Goal: Task Accomplishment & Management: Use online tool/utility

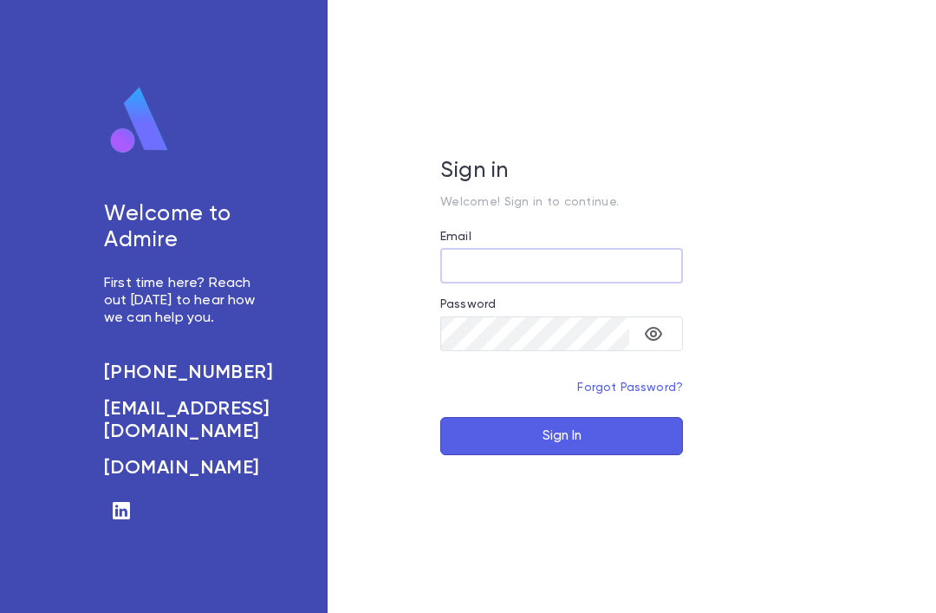
click at [628, 283] on input "Email" at bounding box center [561, 266] width 243 height 34
click at [627, 283] on input "Email" at bounding box center [561, 266] width 243 height 34
click at [559, 283] on input "Email" at bounding box center [561, 266] width 243 height 34
click at [597, 249] on div "Email" at bounding box center [561, 239] width 243 height 19
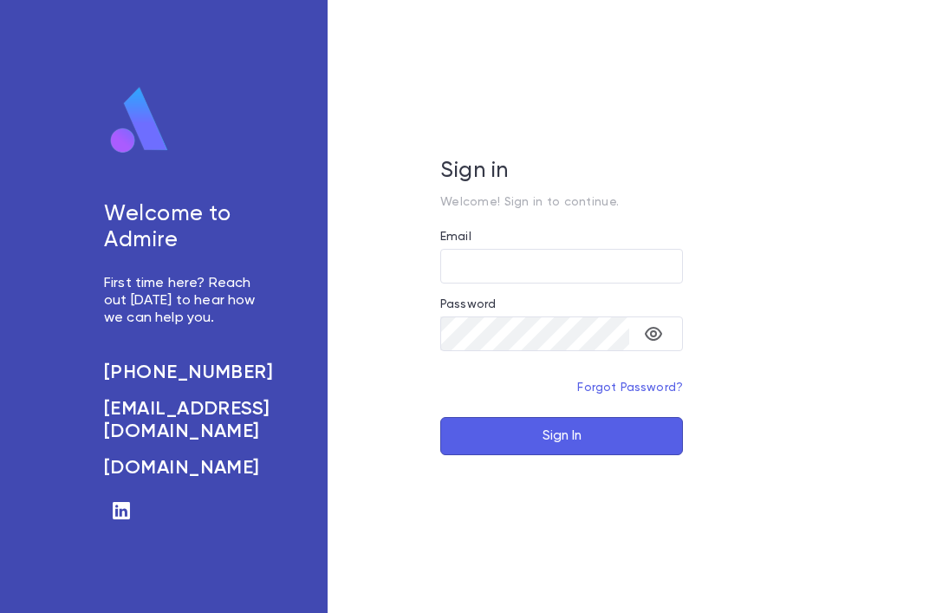
click at [602, 283] on input "Email" at bounding box center [561, 266] width 243 height 34
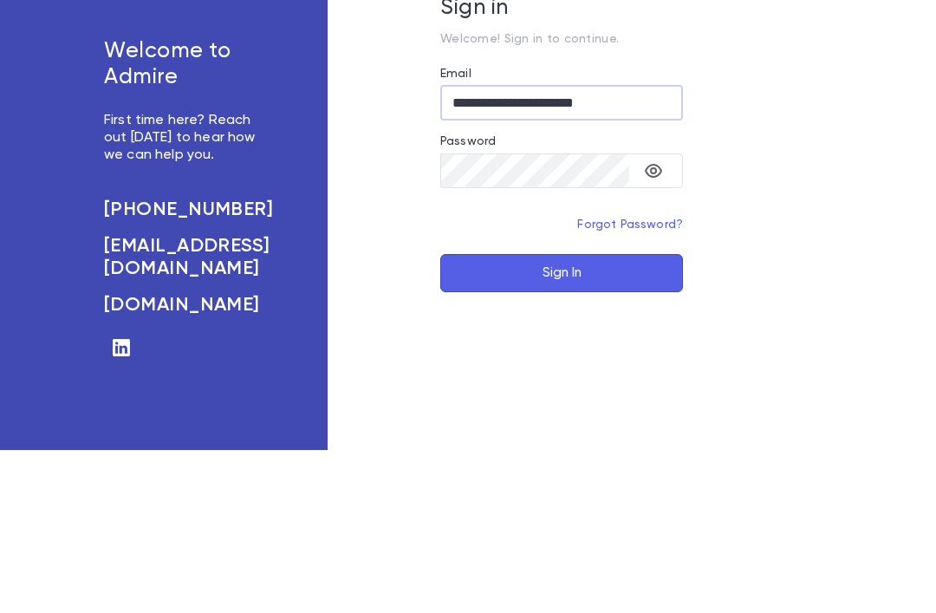
type input "**********"
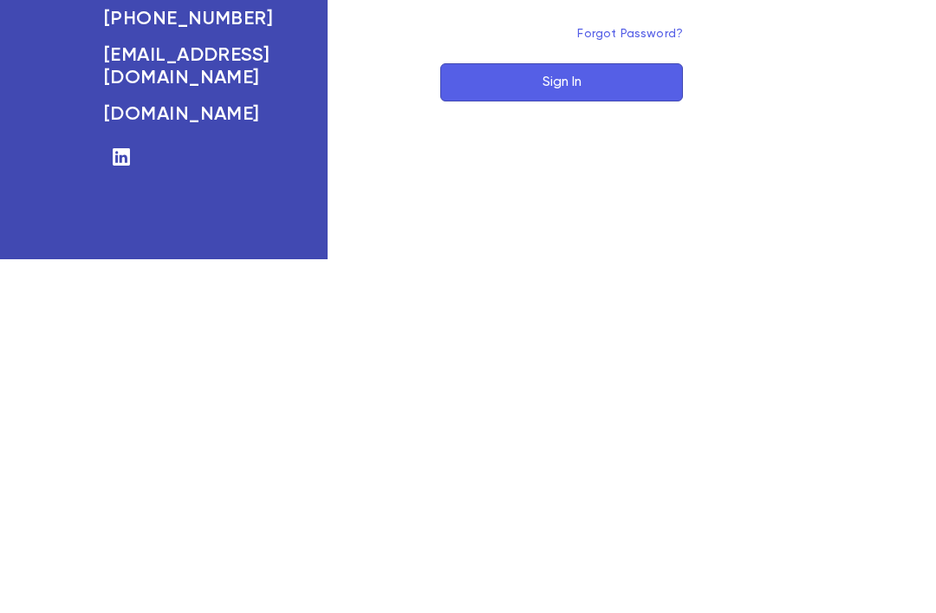
scroll to position [55, 0]
click at [652, 417] on button "Sign In" at bounding box center [561, 436] width 243 height 38
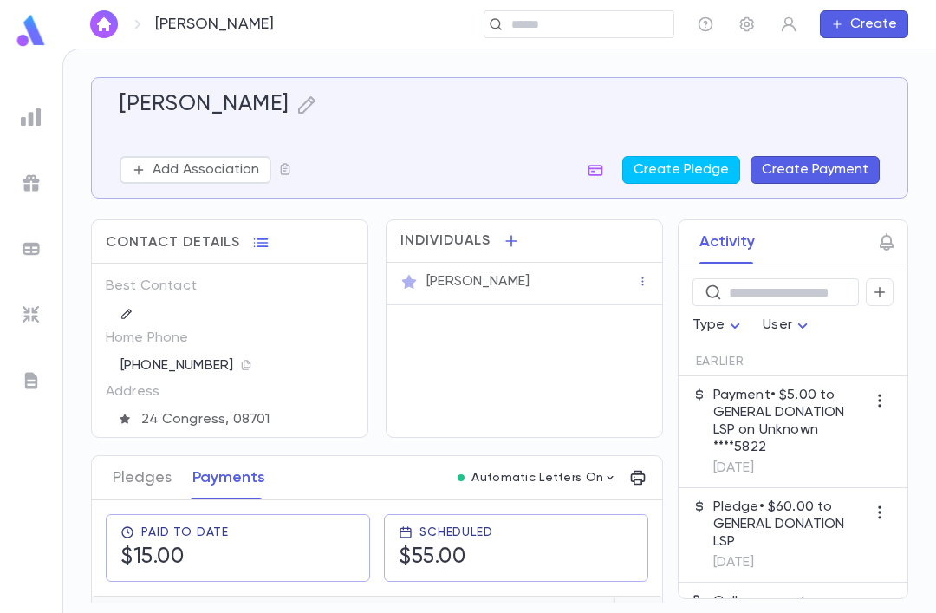
click at [116, 15] on link at bounding box center [104, 24] width 28 height 28
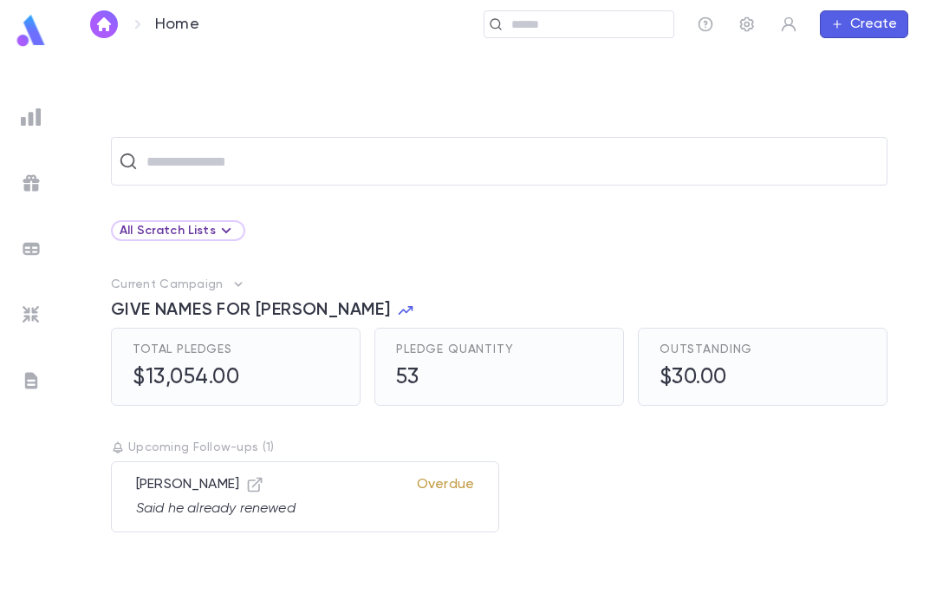
scroll to position [55, 0]
click at [251, 145] on input "text" at bounding box center [510, 161] width 738 height 33
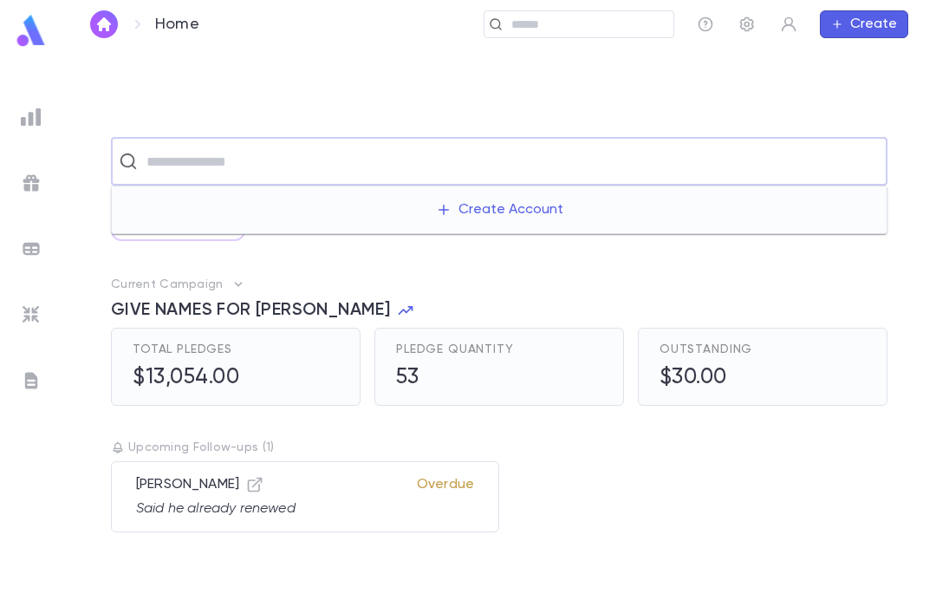
click at [251, 145] on input "text" at bounding box center [510, 161] width 738 height 33
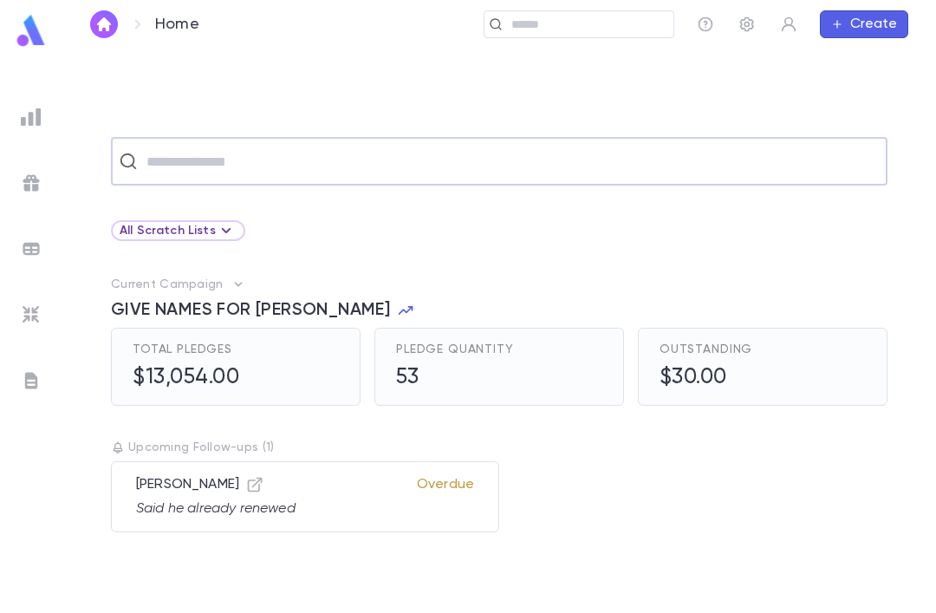
click at [228, 145] on input "text" at bounding box center [510, 161] width 738 height 33
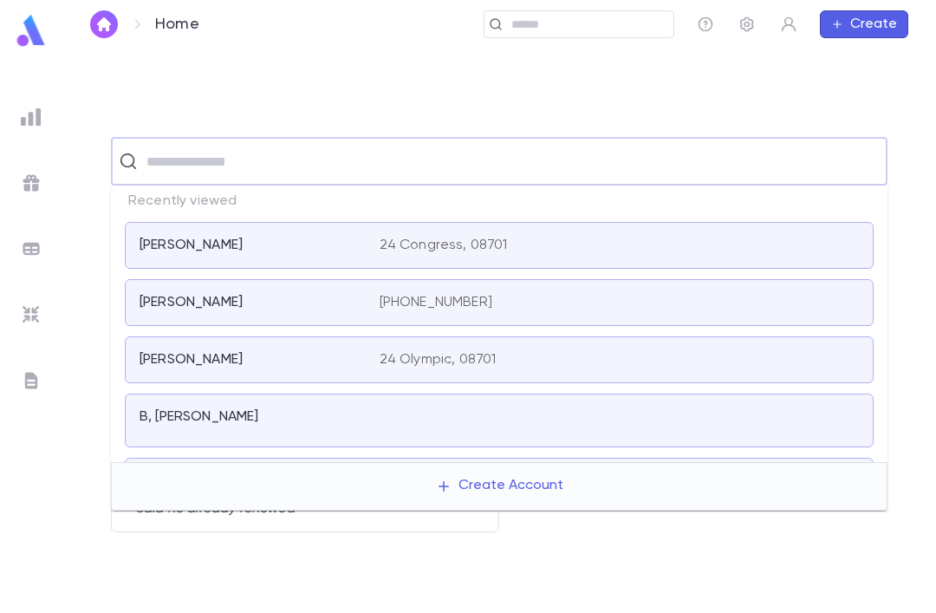
click at [317, 65] on div "​ All Scratch Lists Current Campaign GIVE NAMES FOR TEFILLAH Total Pledges $13,…" at bounding box center [499, 330] width 874 height 563
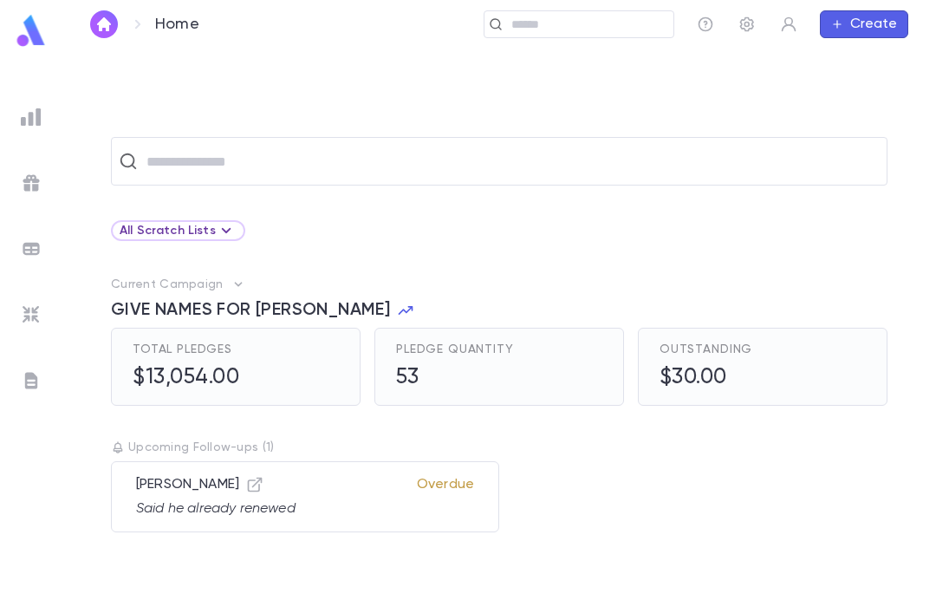
click at [36, 125] on img at bounding box center [31, 117] width 21 height 21
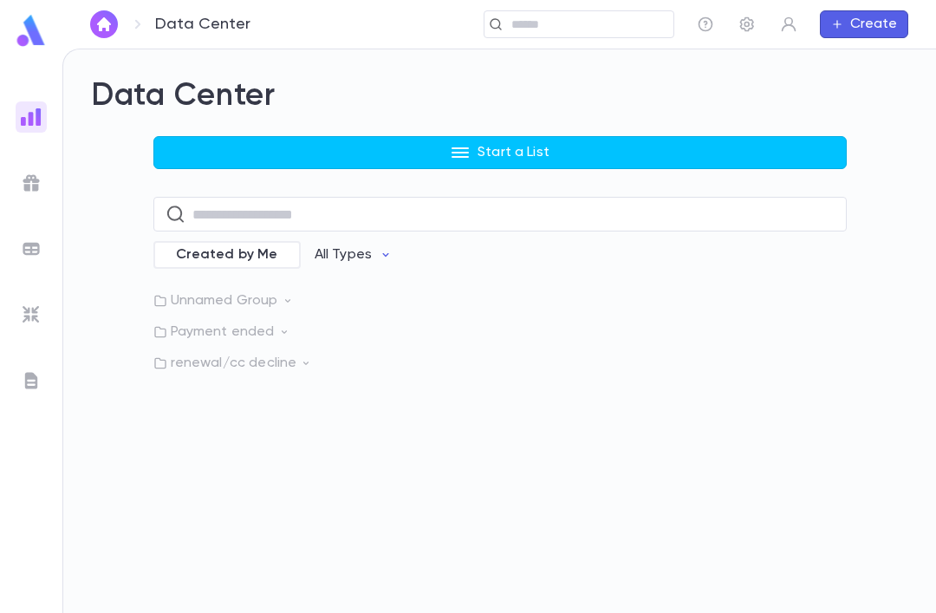
click at [202, 354] on p "renewal/cc decline" at bounding box center [499, 362] width 693 height 17
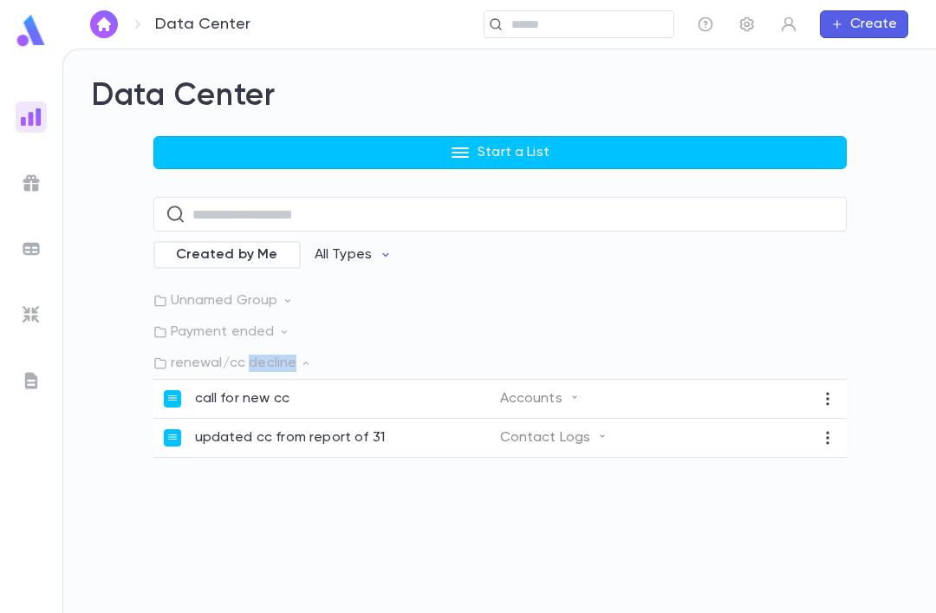
click at [532, 451] on div "Data Center Start a List ​ Created by Me All Types Unnamed Group Payment ended …" at bounding box center [499, 330] width 873 height 563
click at [538, 483] on div "Data Center Start a List ​ Created by Me All Types Unnamed Group Payment ended …" at bounding box center [499, 330] width 873 height 563
click at [236, 491] on div "Data Center Start a List ​ Created by Me All Types Unnamed Group Payment ended …" at bounding box center [499, 330] width 873 height 563
click at [57, 180] on ul at bounding box center [31, 353] width 62 height 518
click at [36, 182] on img at bounding box center [31, 182] width 21 height 21
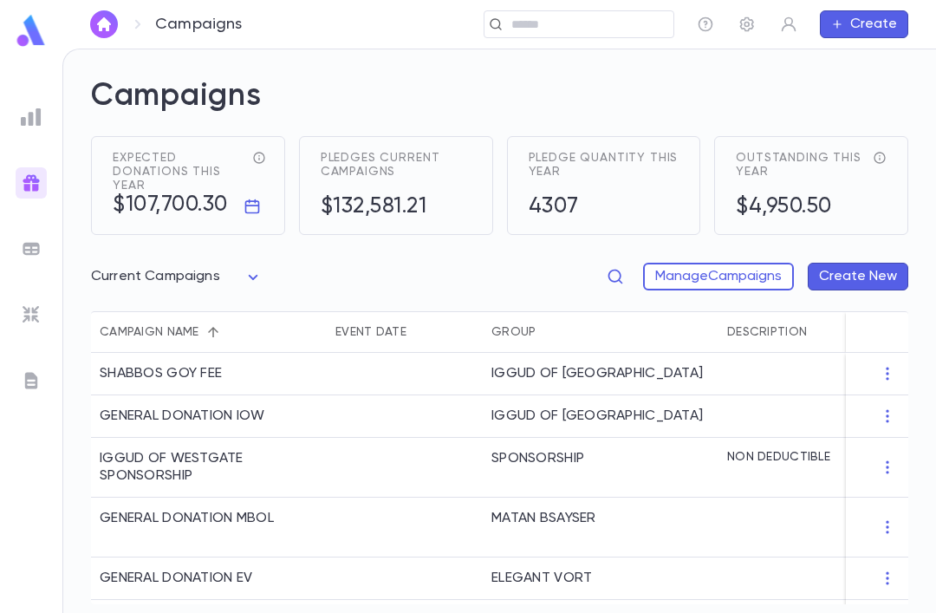
click at [24, 235] on div at bounding box center [31, 248] width 31 height 31
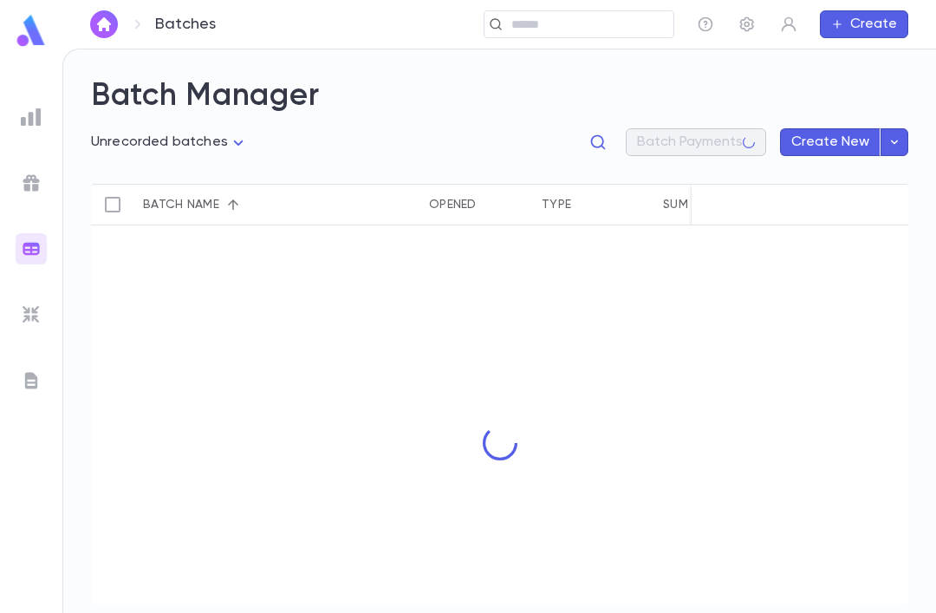
type input "****"
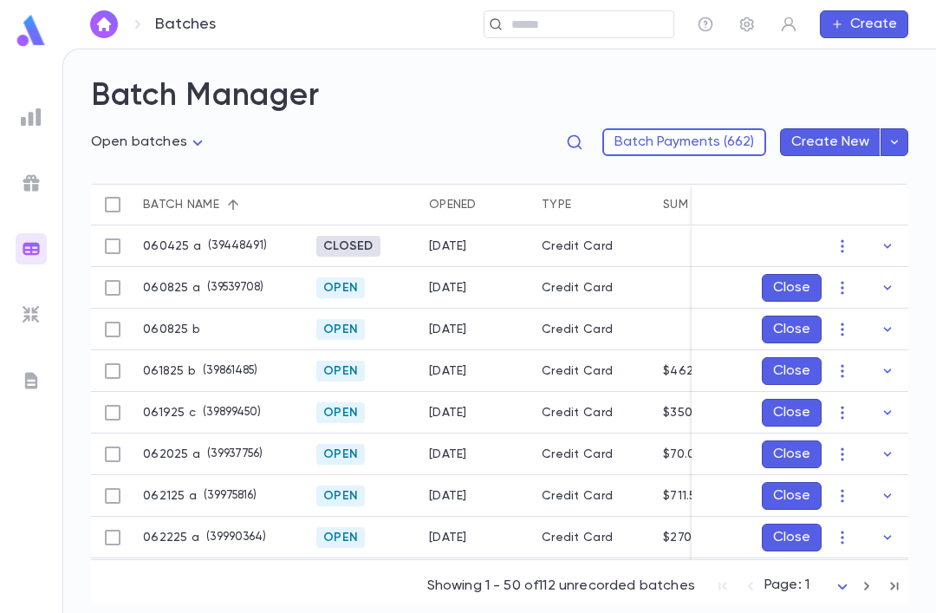
click at [39, 304] on img at bounding box center [31, 314] width 21 height 21
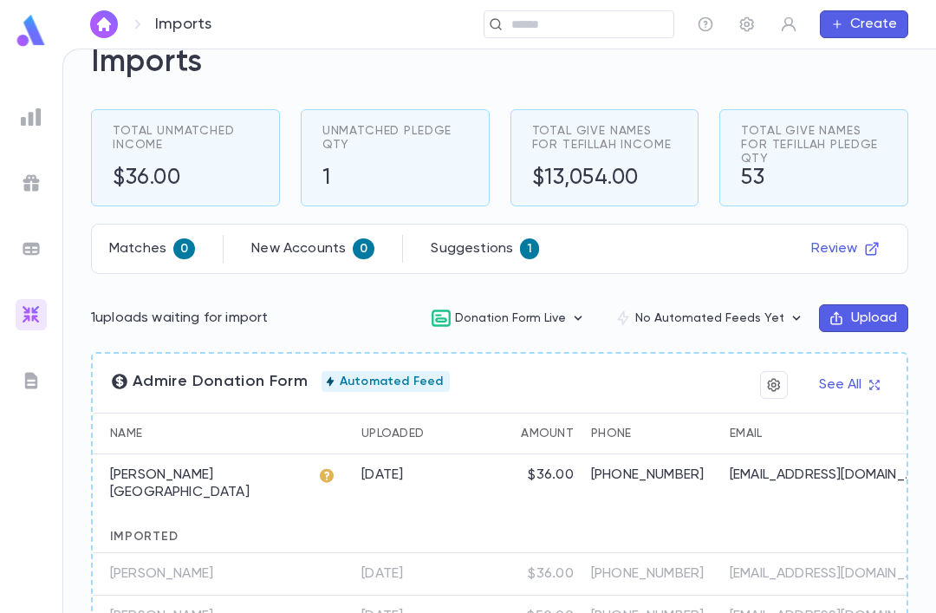
scroll to position [40, 0]
click at [33, 370] on img at bounding box center [31, 380] width 21 height 21
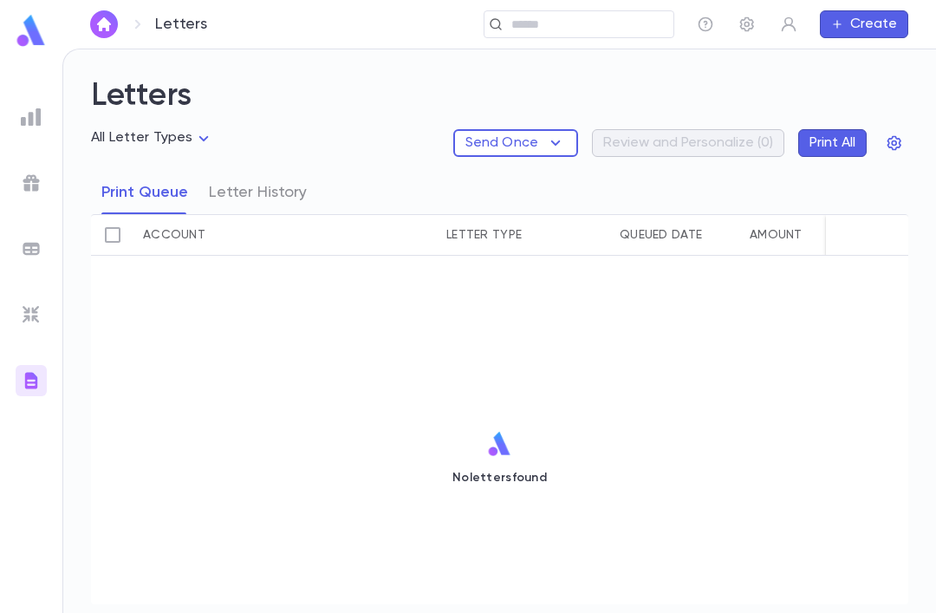
click at [41, 116] on img at bounding box center [31, 117] width 21 height 21
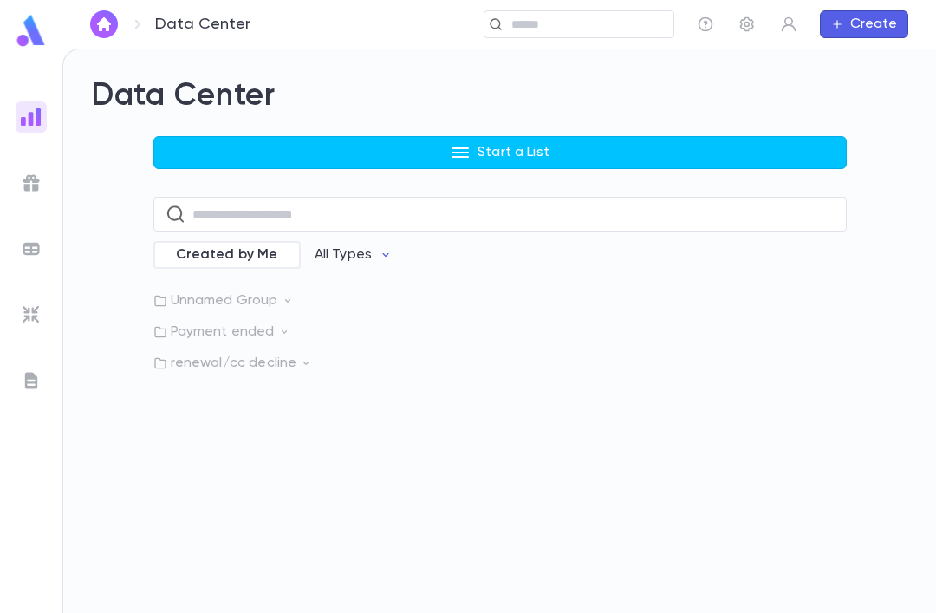
click at [16, 40] on img at bounding box center [31, 31] width 35 height 34
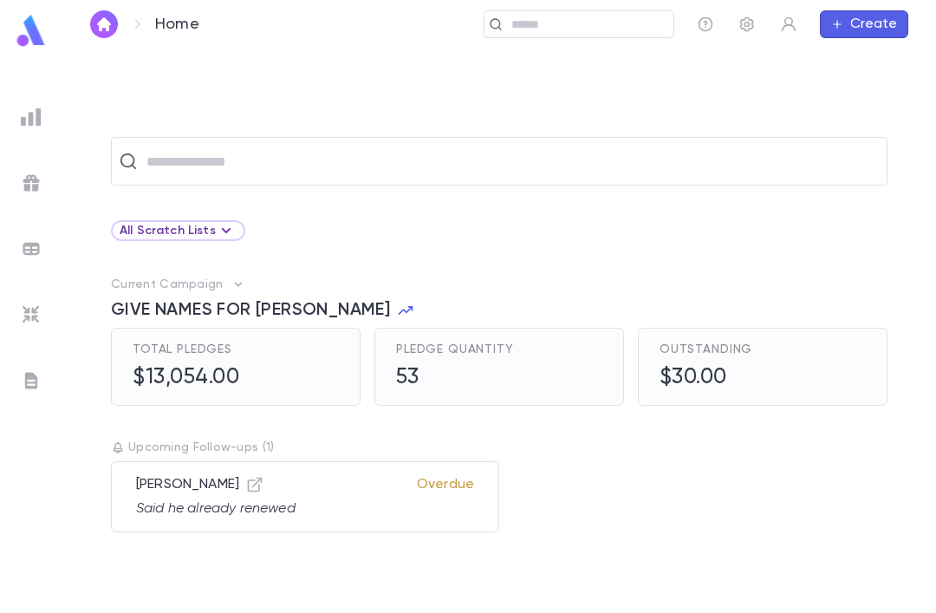
click at [355, 145] on input "text" at bounding box center [510, 161] width 738 height 33
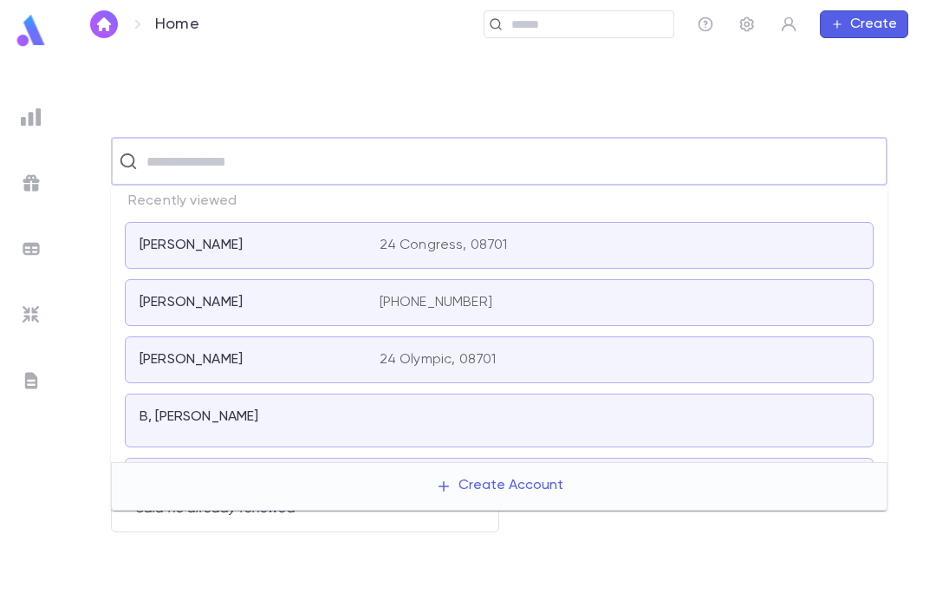
click at [275, 50] on div "​ All Scratch Lists Current Campaign GIVE NAMES FOR TEFILLAH Total Pledges $13,…" at bounding box center [499, 330] width 874 height 563
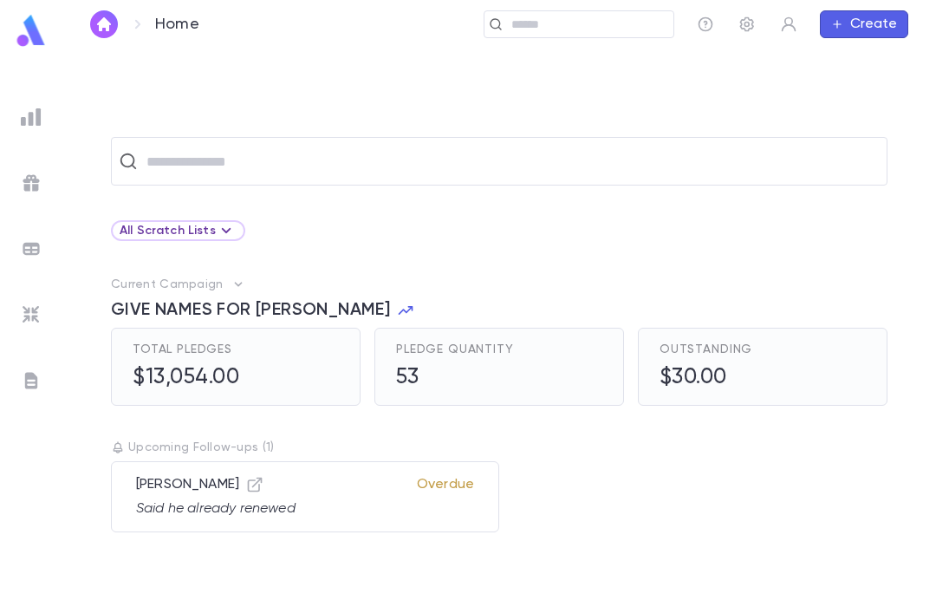
click at [881, 17] on button "Create" at bounding box center [864, 24] width 88 height 28
click at [849, 206] on div at bounding box center [468, 306] width 936 height 613
